Goal: Information Seeking & Learning: Check status

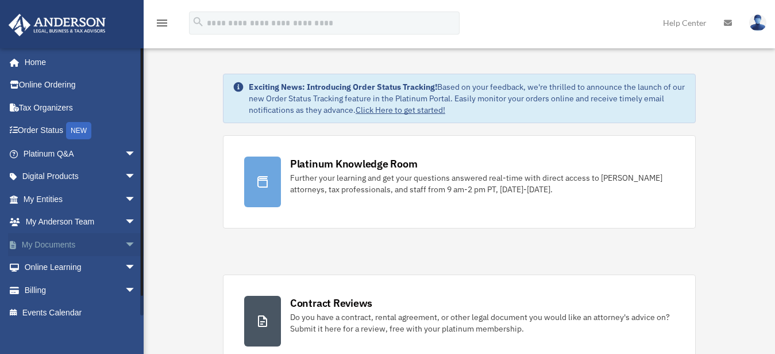
click at [125, 243] on span "arrow_drop_down" at bounding box center [136, 245] width 23 height 24
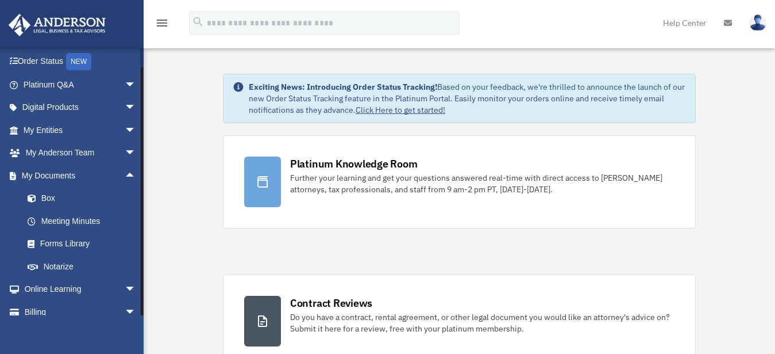
scroll to position [102, 0]
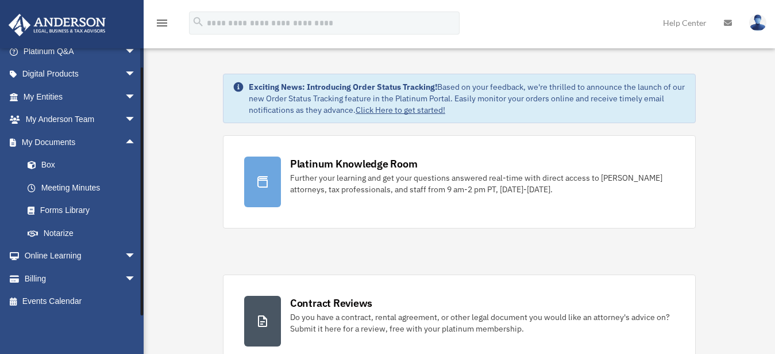
drag, startPoint x: 141, startPoint y: 286, endPoint x: 144, endPoint y: 306, distance: 20.9
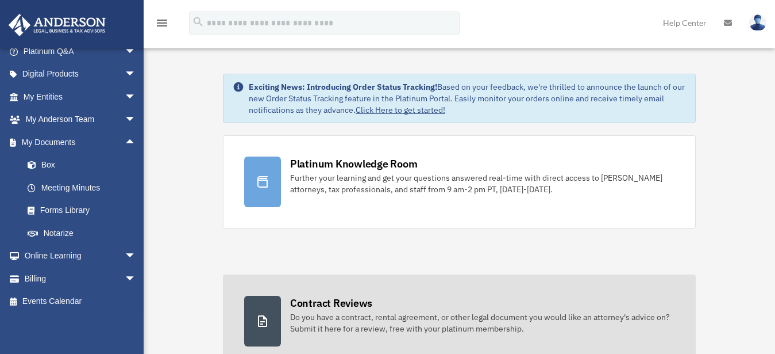
click at [393, 316] on div "Do you have a contract, rental agreement, or other legal document you would lik…" at bounding box center [482, 322] width 385 height 23
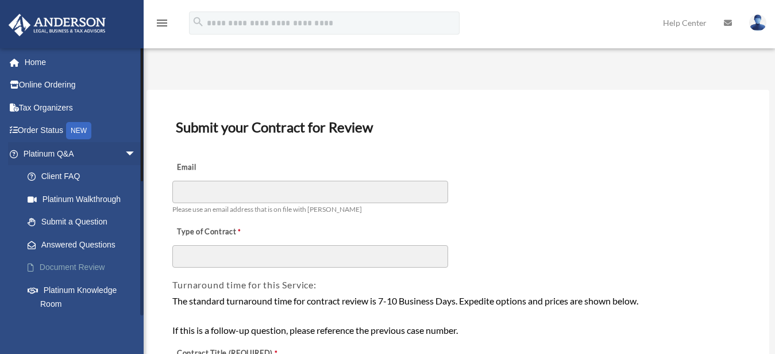
click at [90, 267] on link "Document Review" at bounding box center [84, 267] width 137 height 23
click at [103, 243] on link "Answered Questions" at bounding box center [84, 244] width 137 height 23
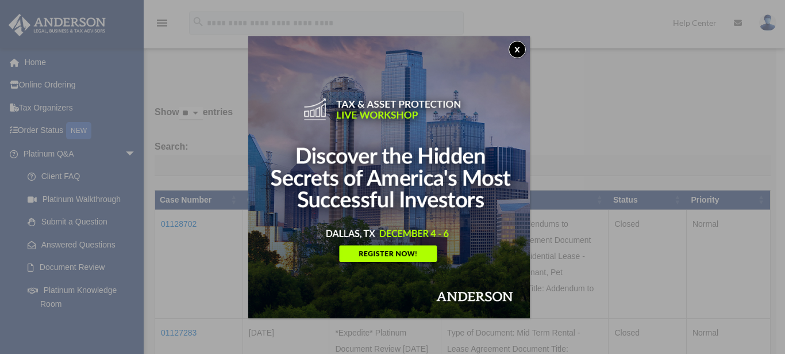
click at [524, 47] on button "x" at bounding box center [517, 49] width 17 height 17
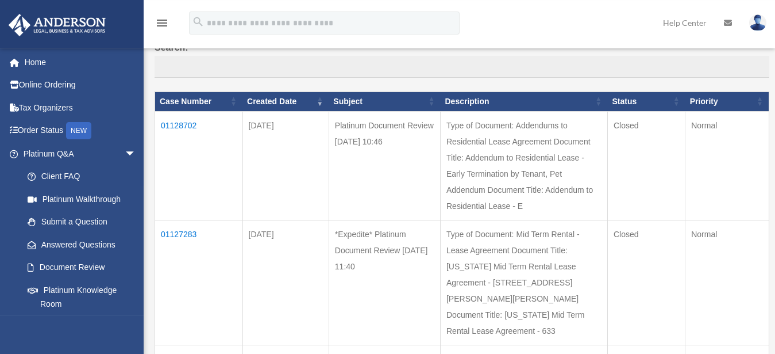
scroll to position [103, 0]
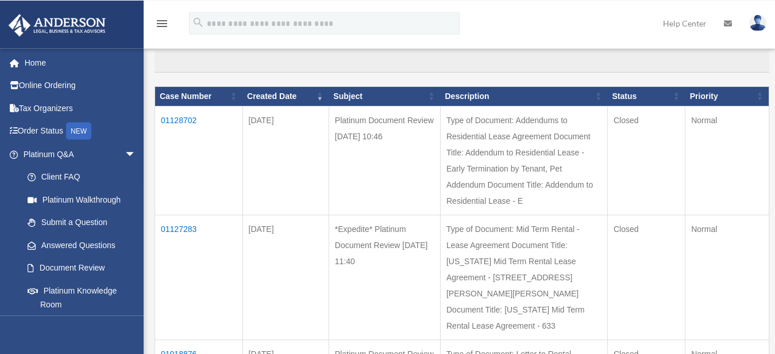
click at [190, 260] on td "01127283" at bounding box center [199, 276] width 88 height 125
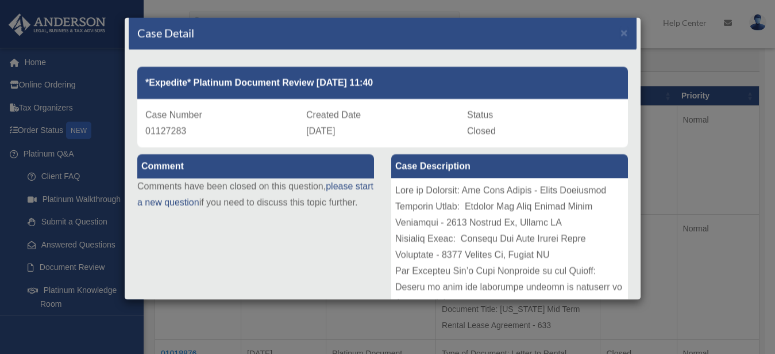
scroll to position [0, 0]
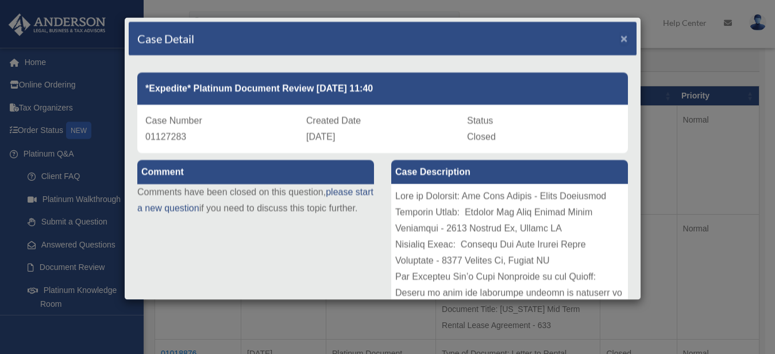
click at [621, 39] on span "×" at bounding box center [624, 38] width 7 height 13
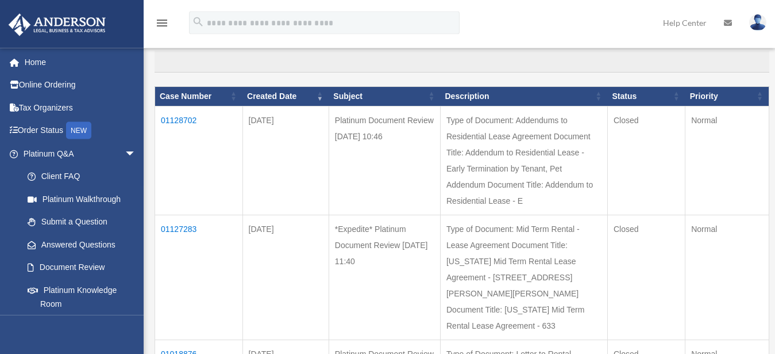
scroll to position [103, 0]
click at [176, 118] on td "01128702" at bounding box center [199, 160] width 88 height 109
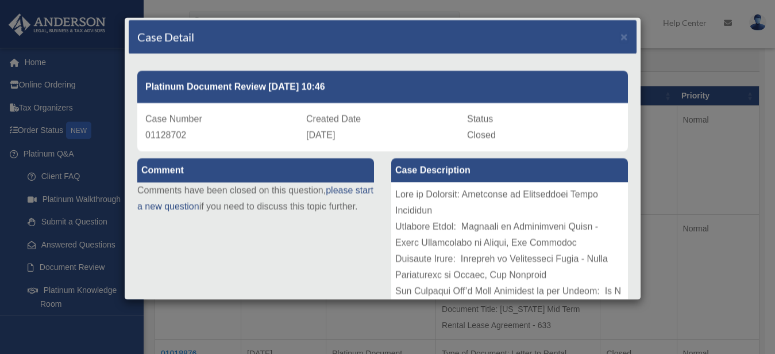
scroll to position [0, 0]
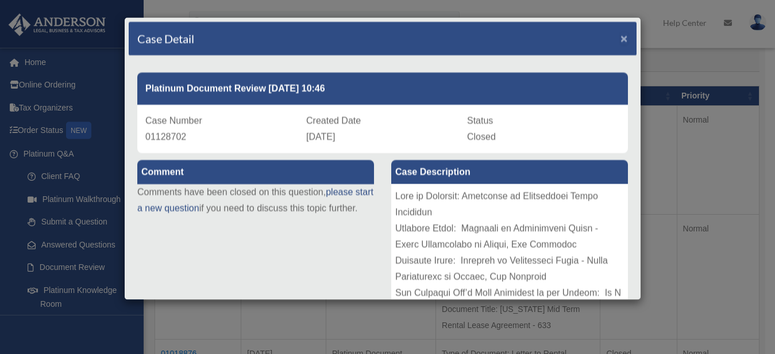
click at [621, 36] on span "×" at bounding box center [624, 38] width 7 height 13
